Goal: Find specific page/section: Find specific page/section

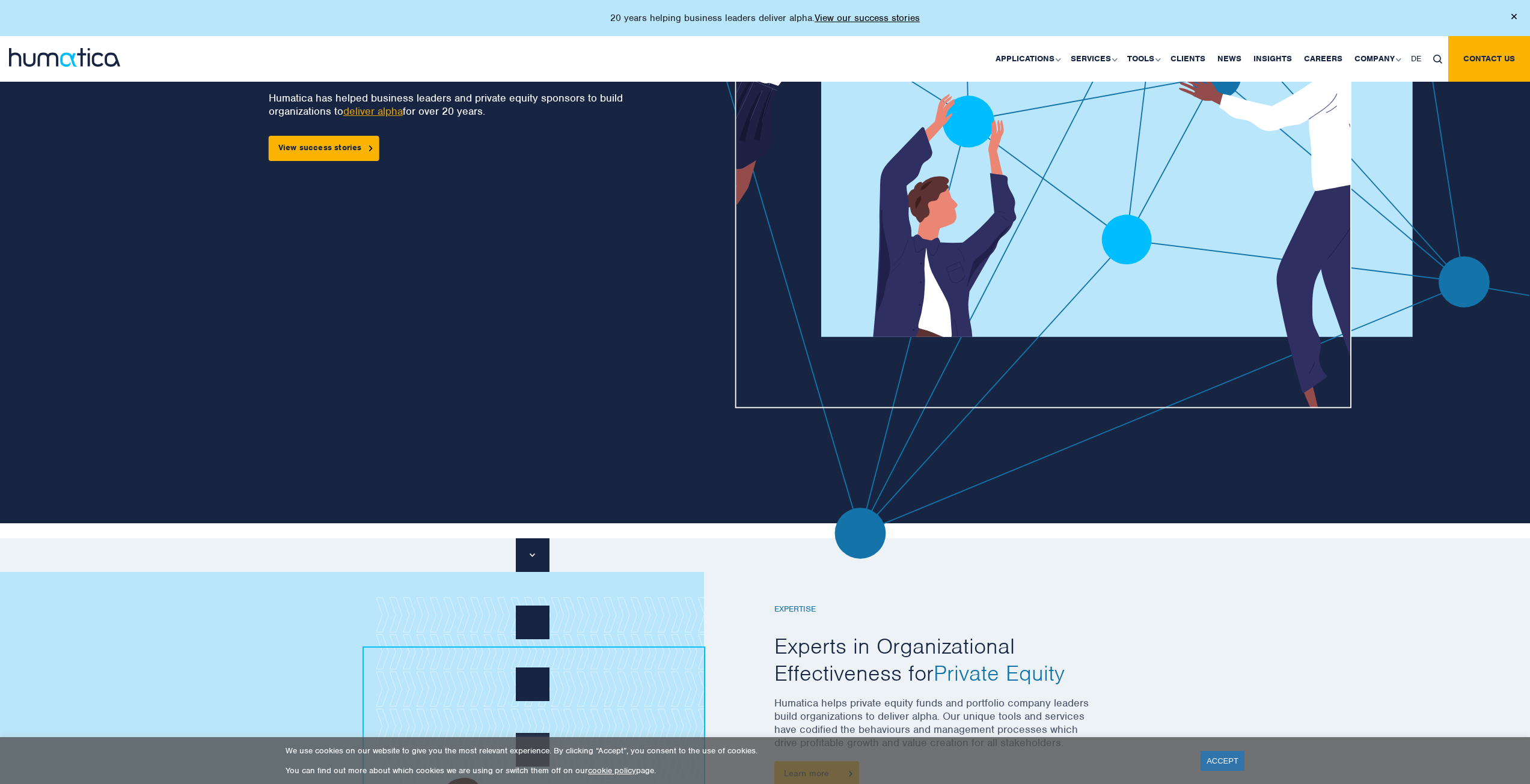
scroll to position [180, 0]
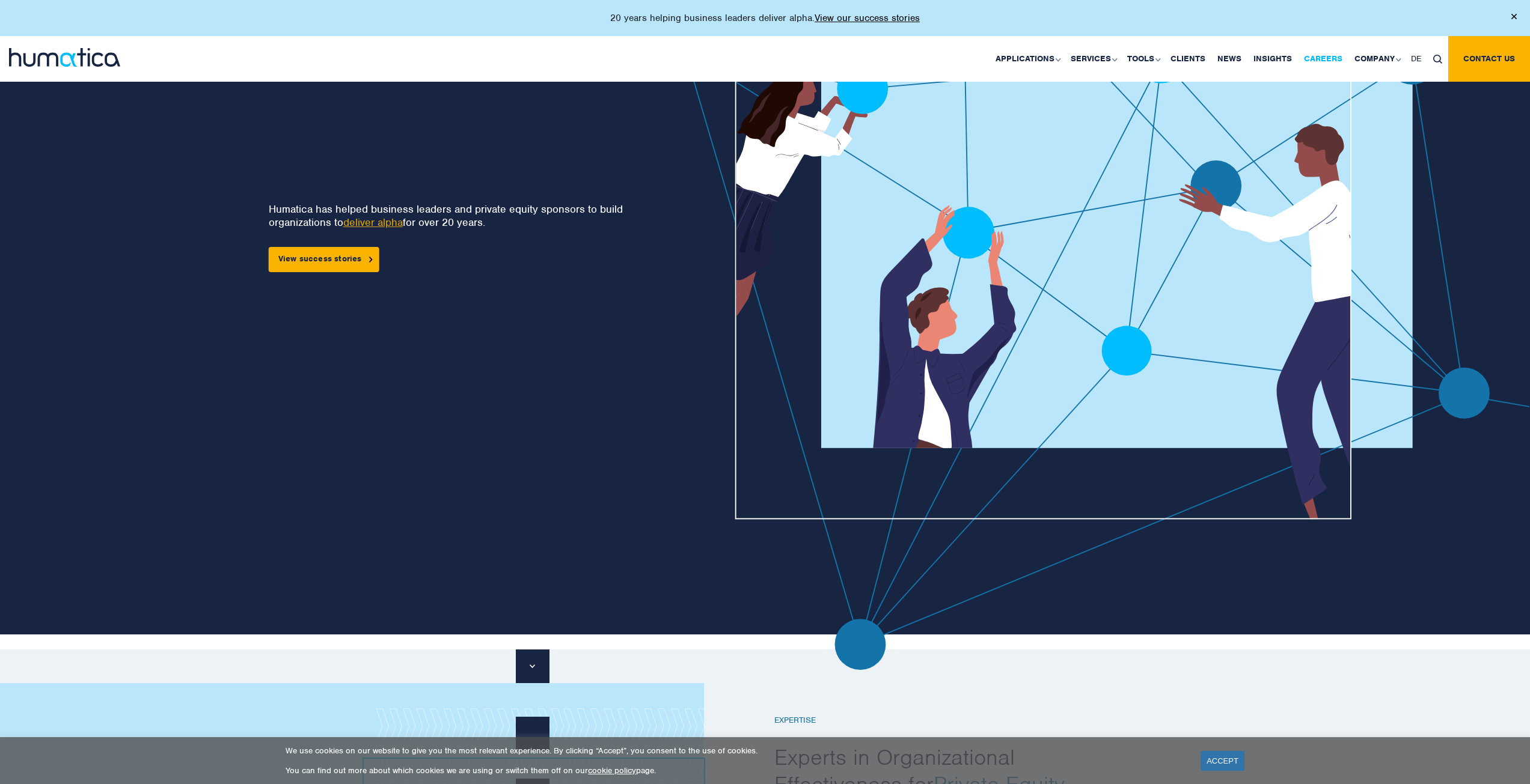
click at [1336, 61] on link "Careers" at bounding box center [1324, 59] width 51 height 46
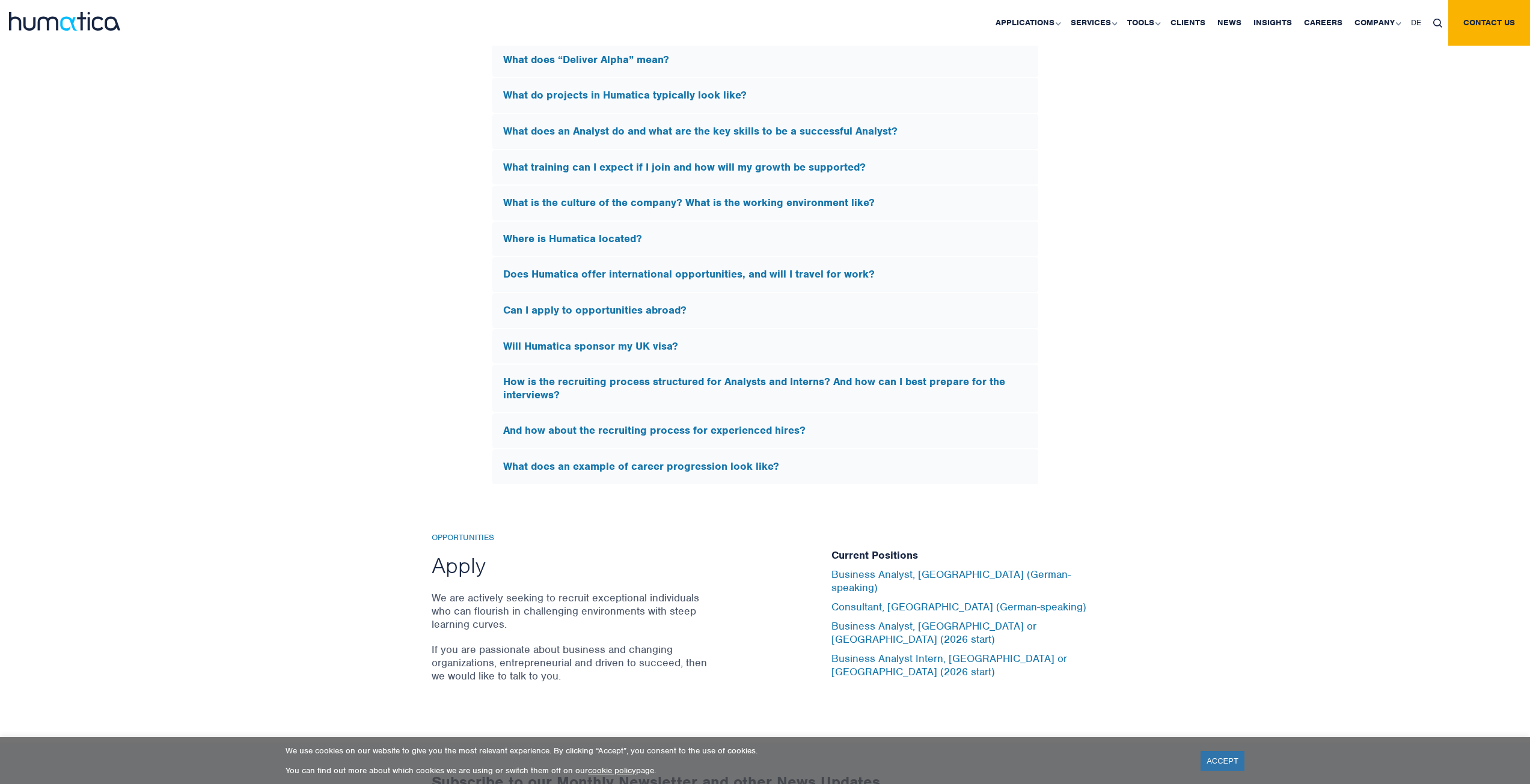
scroll to position [3786, 0]
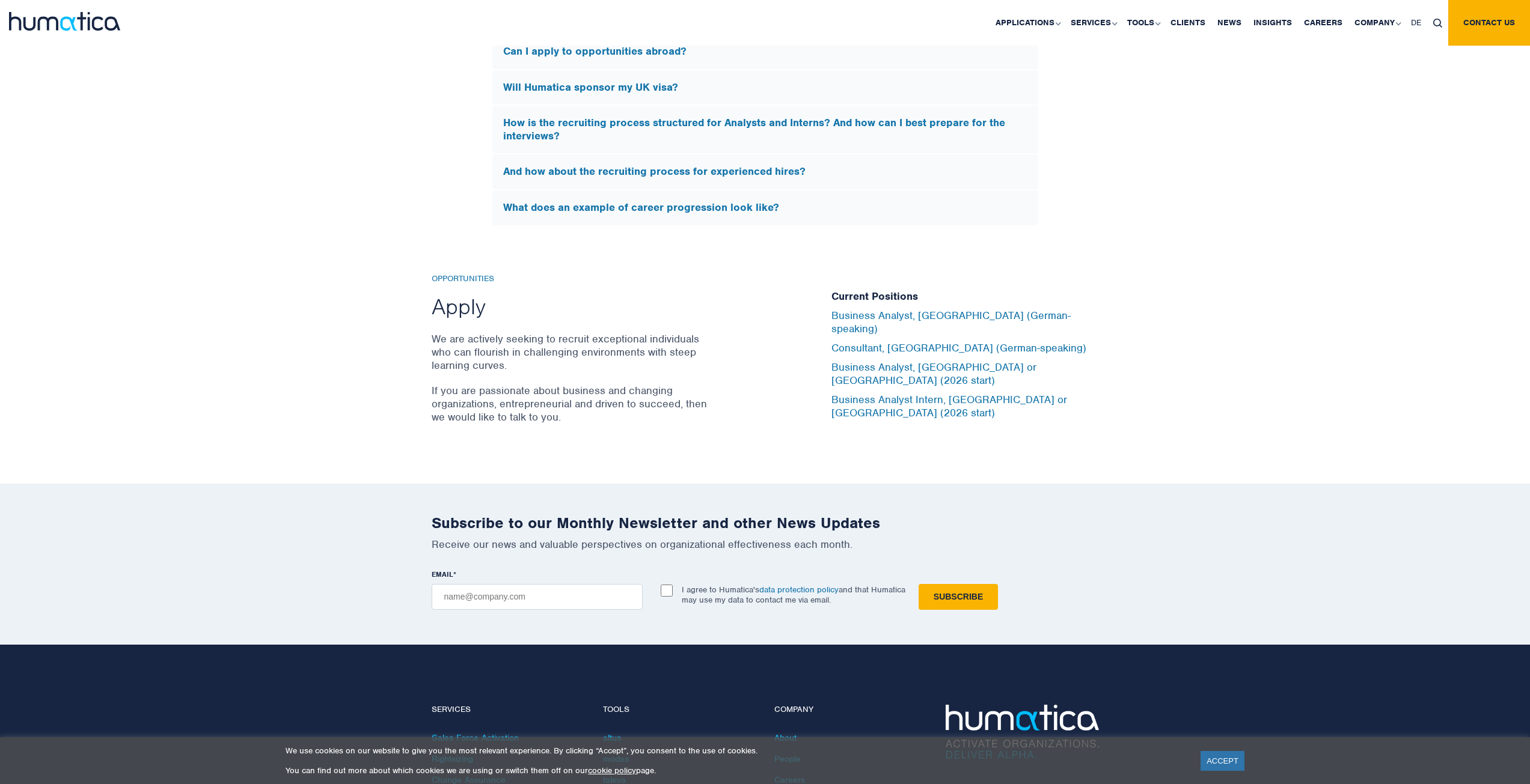
click at [785, 426] on div "Opportunities Apply We are actively seeking to recruit exceptional individuals …" at bounding box center [623, 355] width 382 height 162
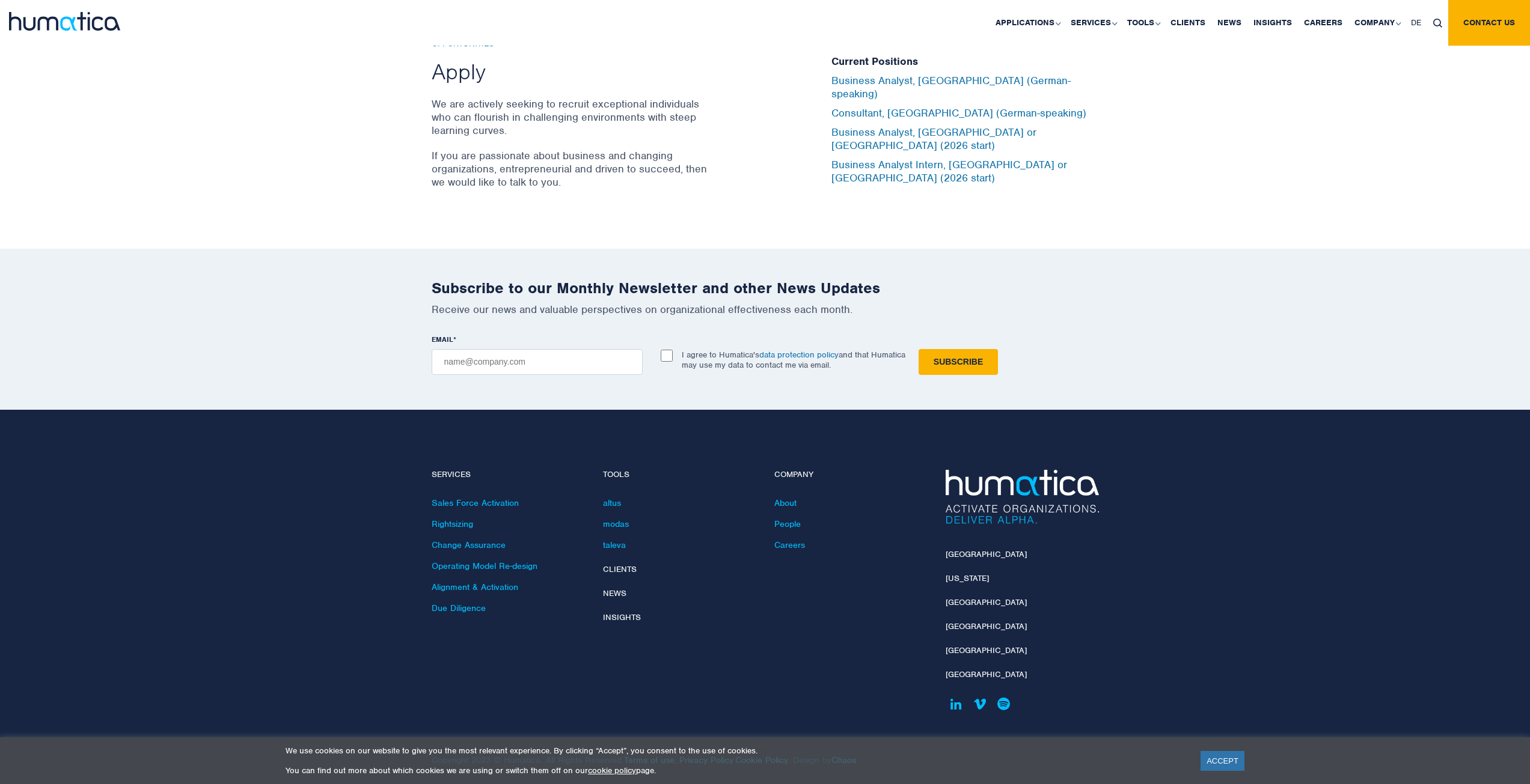
scroll to position [4029, 0]
